Goal: Transaction & Acquisition: Purchase product/service

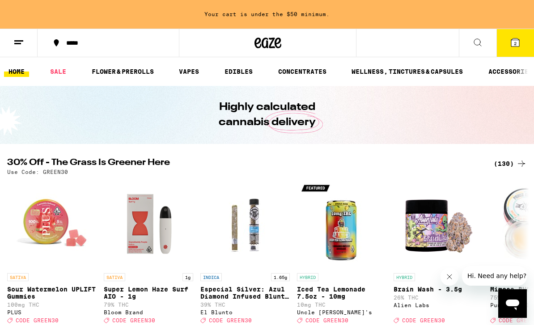
click at [512, 167] on div "(130)" at bounding box center [510, 163] width 33 height 11
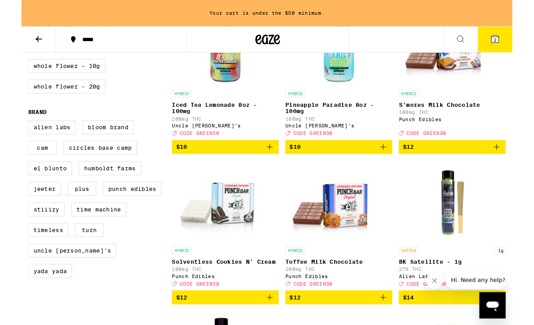
scroll to position [658, 0]
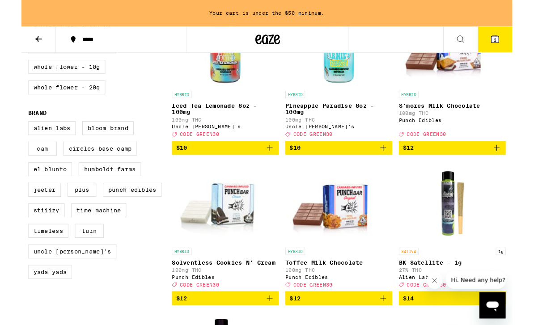
click at [22, 169] on label "CAM" at bounding box center [22, 161] width 31 height 15
click at [9, 134] on input "CAM" at bounding box center [9, 133] width 0 height 0
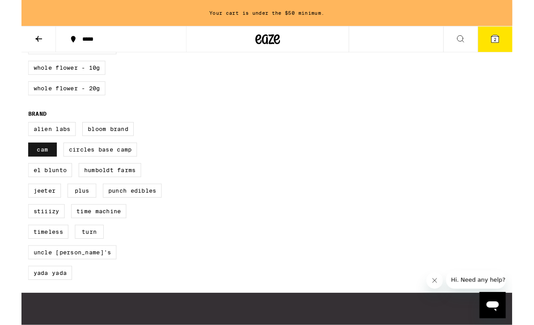
scroll to position [658, 0]
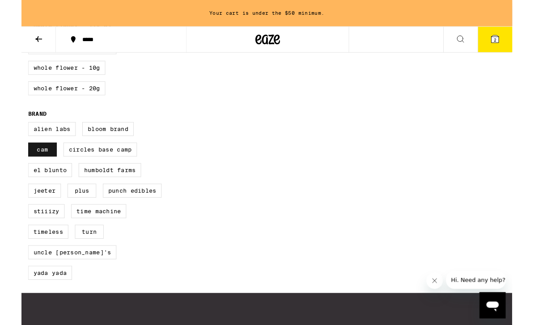
click at [23, 170] on label "CAM" at bounding box center [22, 162] width 31 height 15
click at [9, 135] on input "CAM" at bounding box center [9, 134] width 0 height 0
checkbox input "false"
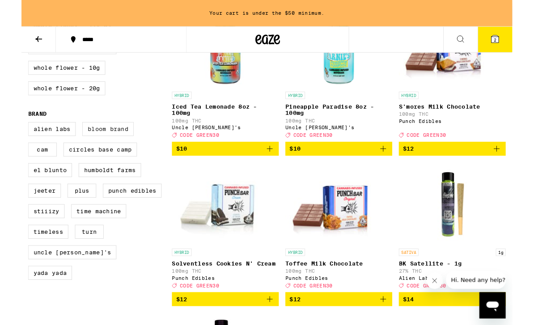
click at [90, 148] on label "Bloom Brand" at bounding box center [94, 140] width 56 height 15
click at [9, 135] on input "Bloom Brand" at bounding box center [9, 134] width 0 height 0
checkbox input "true"
